Goal: Check status: Check status

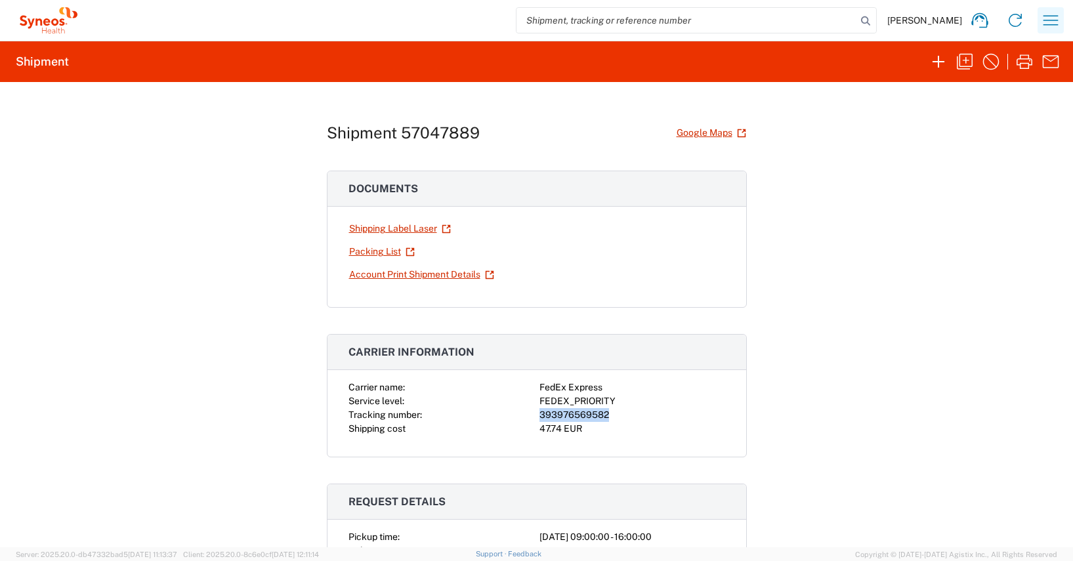
click at [1052, 21] on icon "button" at bounding box center [1050, 20] width 21 height 21
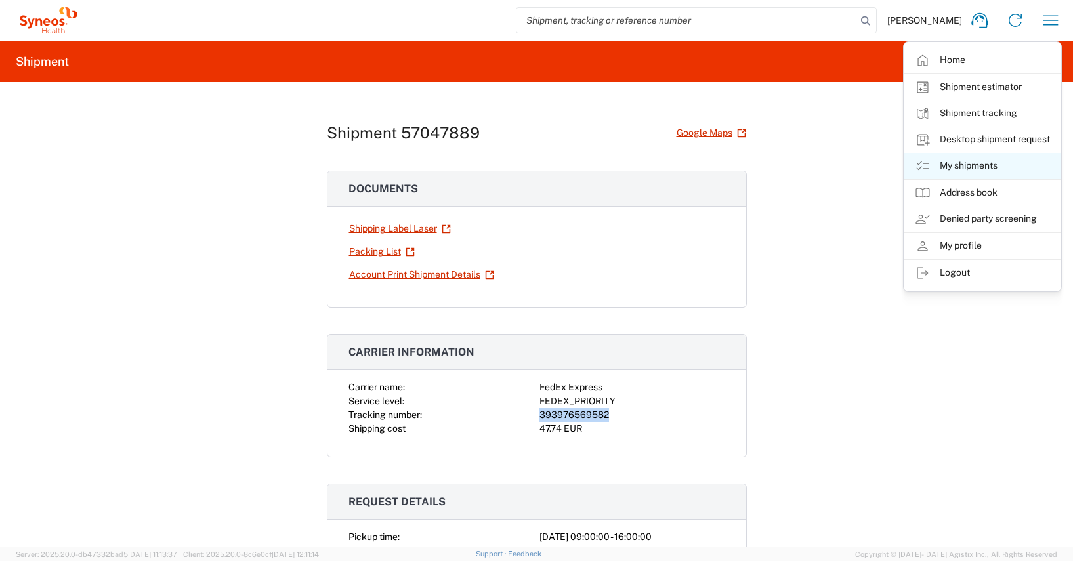
click at [974, 162] on link "My shipments" at bounding box center [982, 166] width 156 height 26
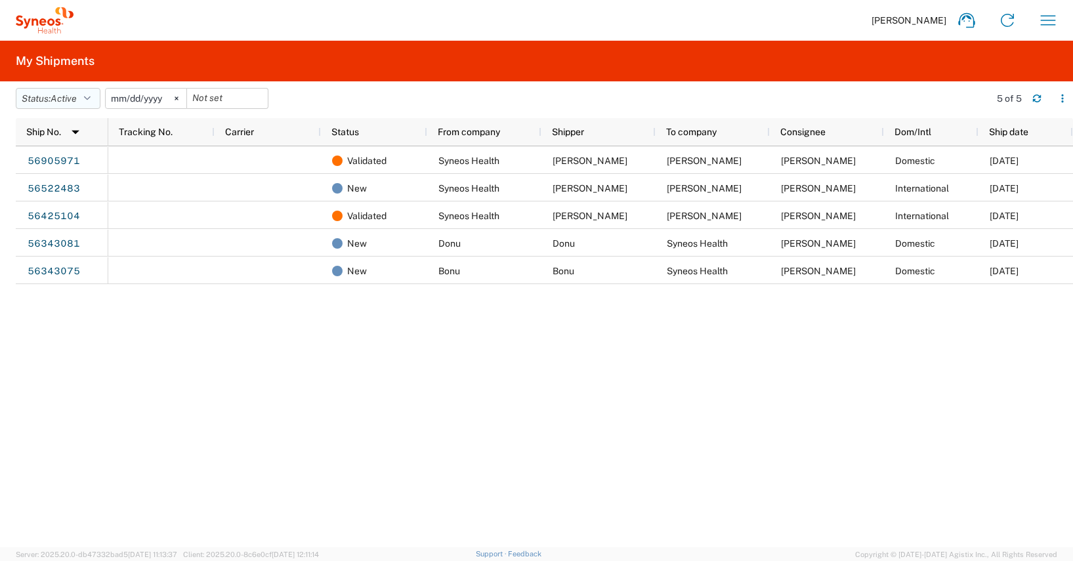
click at [90, 96] on icon "button" at bounding box center [87, 98] width 7 height 9
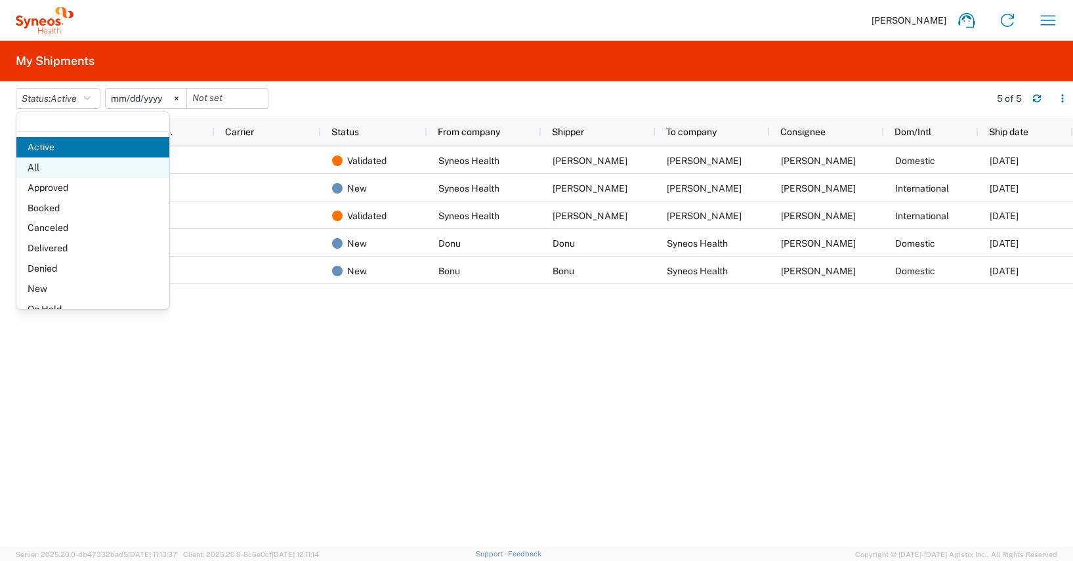
click at [40, 169] on span "All" at bounding box center [92, 167] width 153 height 20
